Goal: Transaction & Acquisition: Purchase product/service

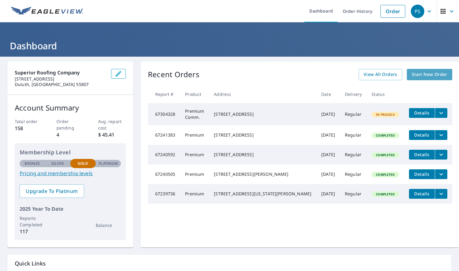
click at [407, 73] on link "Start New Order" at bounding box center [429, 74] width 45 height 11
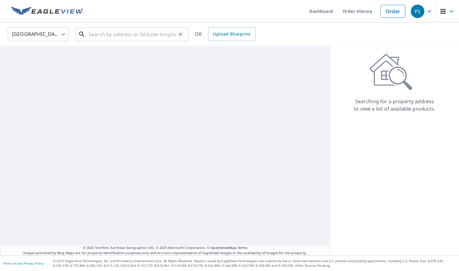
click at [171, 34] on input "text" at bounding box center [132, 34] width 87 height 17
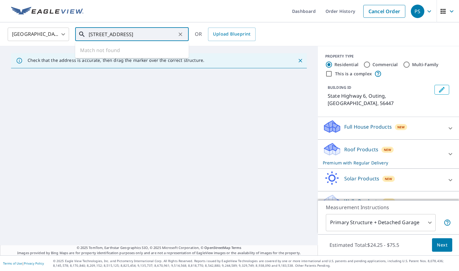
click at [121, 34] on input "1400 mn state hwy 6 outing, mn" at bounding box center [132, 34] width 87 height 17
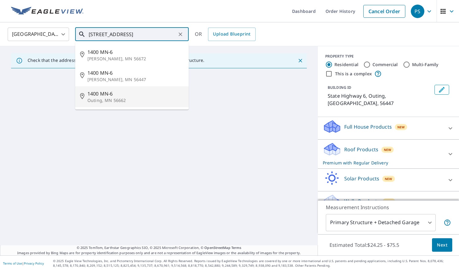
click at [104, 90] on span "1400 MN-6" at bounding box center [135, 93] width 96 height 7
type input "1400 MN-6 Outing, MN 56662"
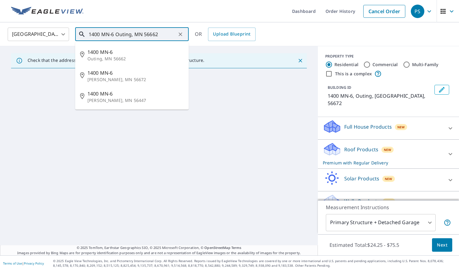
click at [171, 35] on input "1400 MN-6 Outing, MN 56662" at bounding box center [132, 34] width 87 height 17
click at [108, 53] on span "1400 MN-6" at bounding box center [135, 51] width 96 height 7
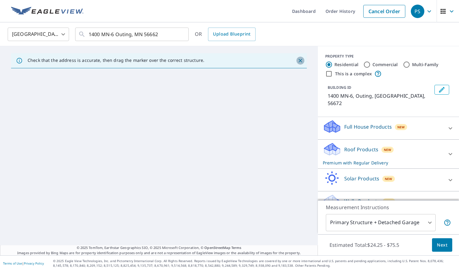
click at [297, 61] on icon "Close" at bounding box center [300, 61] width 6 height 6
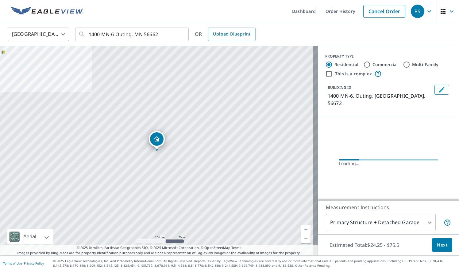
click at [134, 77] on div "1400 MN-6 Outing, [GEOGRAPHIC_DATA] 56672" at bounding box center [159, 150] width 318 height 209
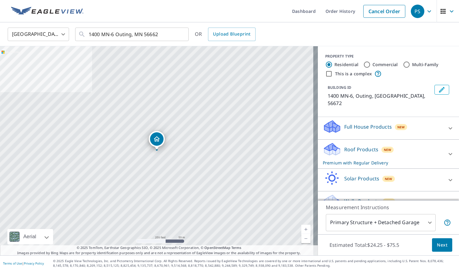
click at [301, 229] on link "Current Level 17, Zoom In" at bounding box center [305, 229] width 9 height 9
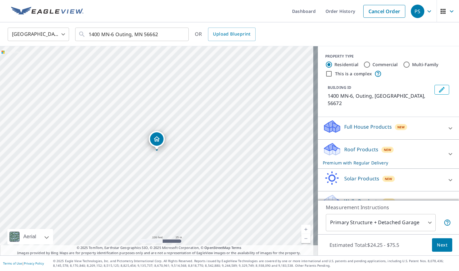
click at [301, 229] on link "Current Level 18, Zoom In" at bounding box center [305, 229] width 9 height 9
click at [301, 229] on link "Current Level 19, Zoom In" at bounding box center [305, 229] width 9 height 9
click at [266, 201] on div "1400 MN-6 Outing, [GEOGRAPHIC_DATA] 56672" at bounding box center [159, 150] width 318 height 209
click at [285, 186] on div "1400 MN-6 Outing, [GEOGRAPHIC_DATA] 56672" at bounding box center [159, 150] width 318 height 209
click at [302, 228] on link "Current Level 19, Zoom In" at bounding box center [305, 229] width 9 height 9
